Goal: Submit feedback/report problem

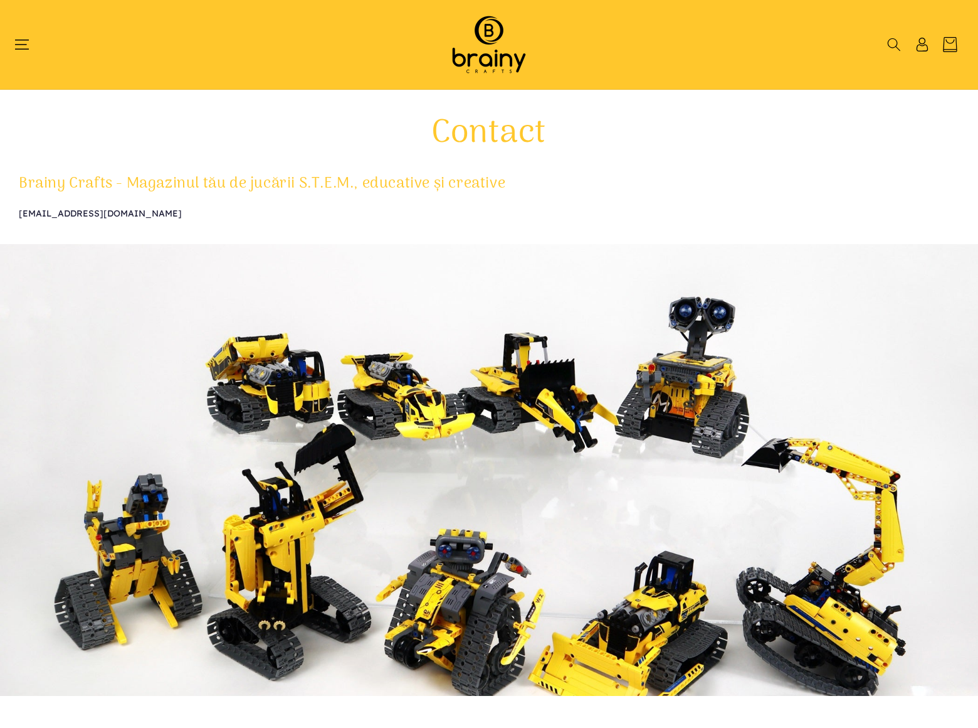
type input "**********"
type textarea "**********"
